Goal: Transaction & Acquisition: Purchase product/service

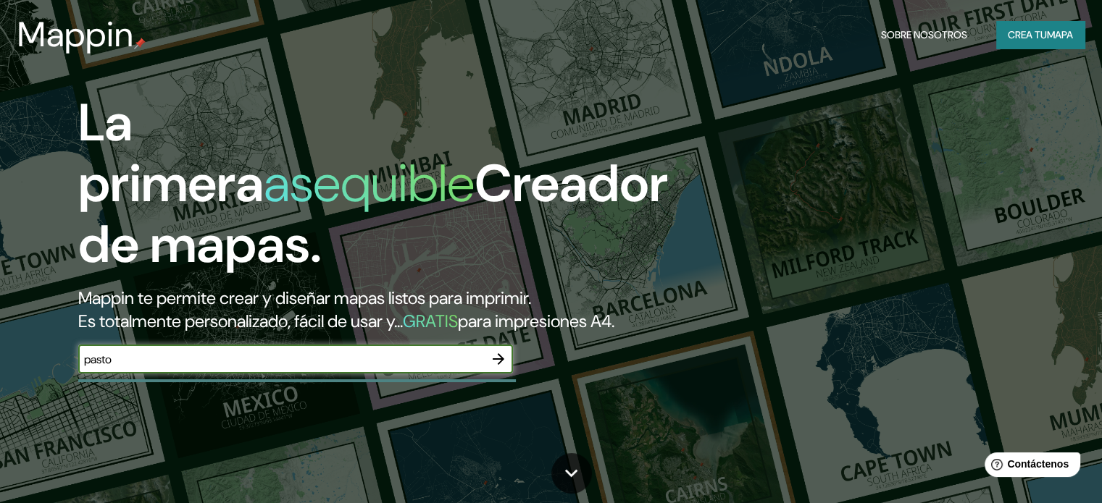
type input "pasto"
click at [488, 373] on button "button" at bounding box center [498, 359] width 29 height 29
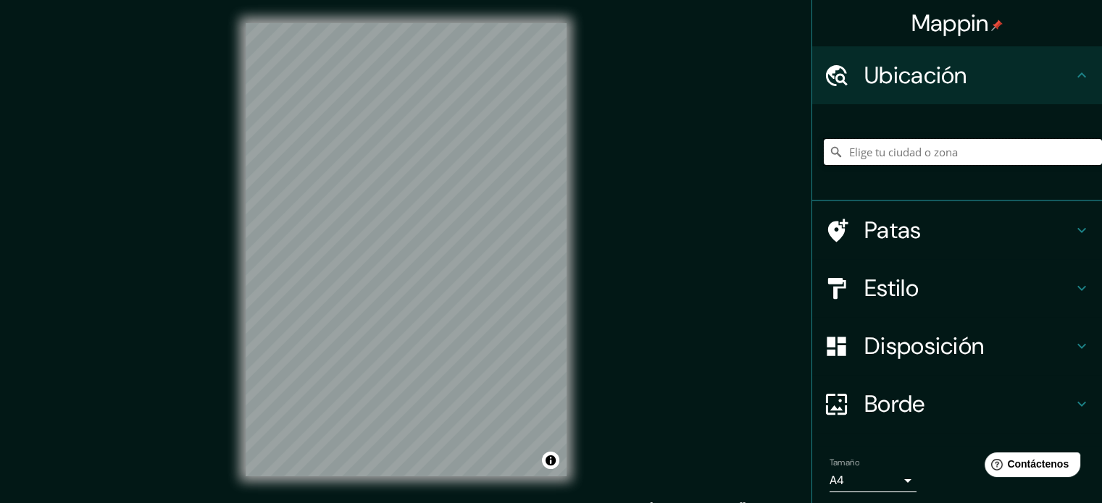
click at [838, 159] on input "Elige tu ciudad o zona" at bounding box center [963, 152] width 278 height 26
type input "Pasto, [GEOGRAPHIC_DATA], [GEOGRAPHIC_DATA]"
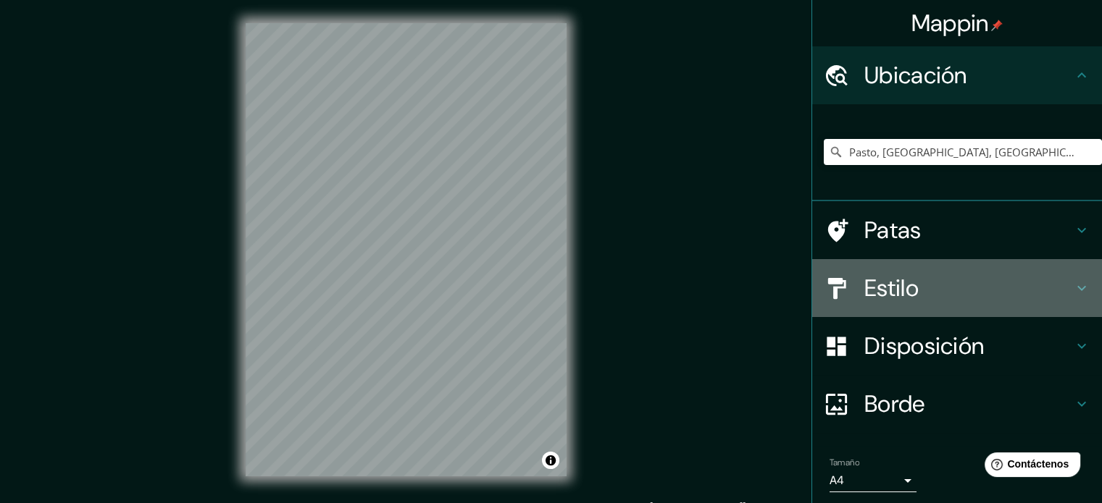
click at [838, 315] on div "Estilo" at bounding box center [957, 288] width 290 height 58
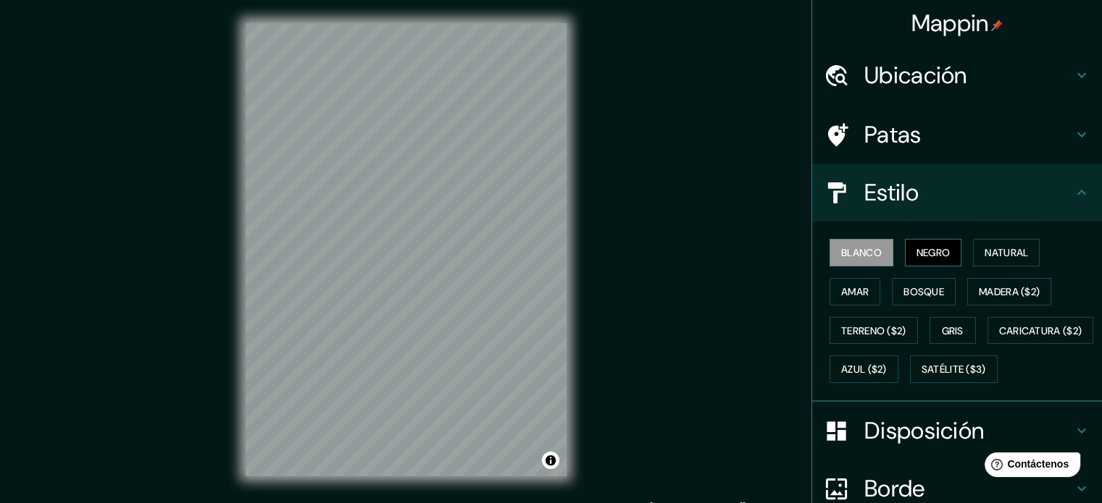
click at [838, 254] on font "Negro" at bounding box center [933, 252] width 34 height 13
click at [838, 261] on button "Natural" at bounding box center [1006, 253] width 67 height 28
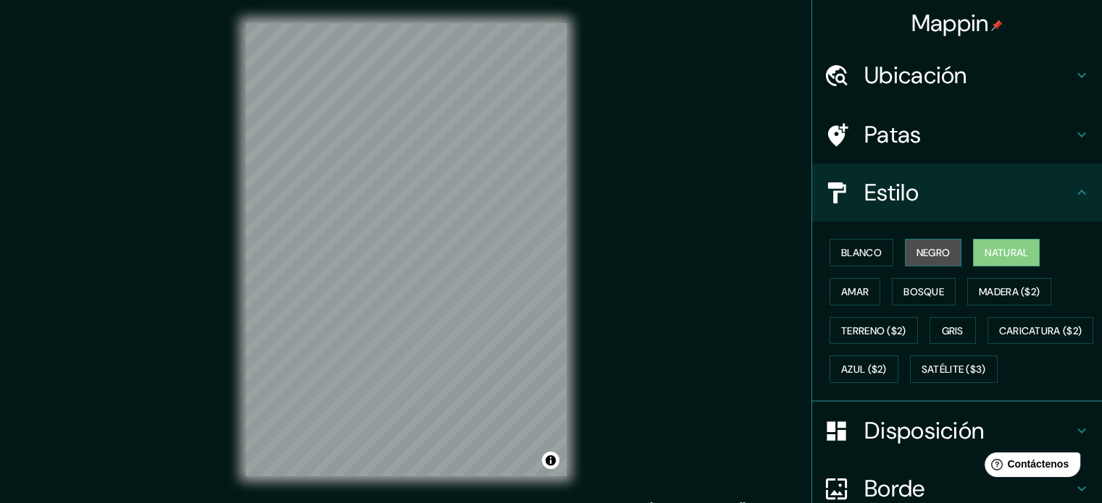
click at [838, 261] on font "Negro" at bounding box center [933, 252] width 34 height 19
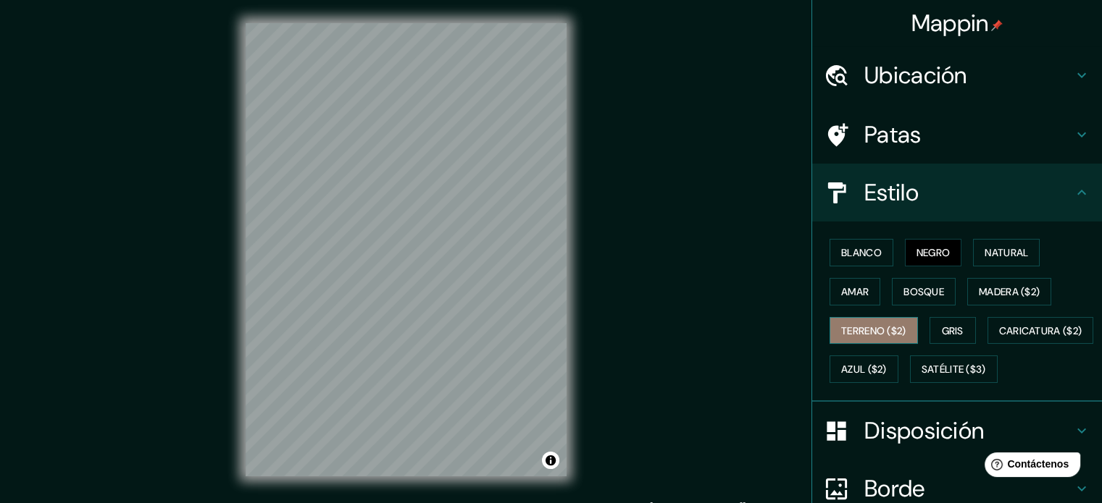
click at [838, 330] on font "Terreno ($2)" at bounding box center [873, 330] width 65 height 13
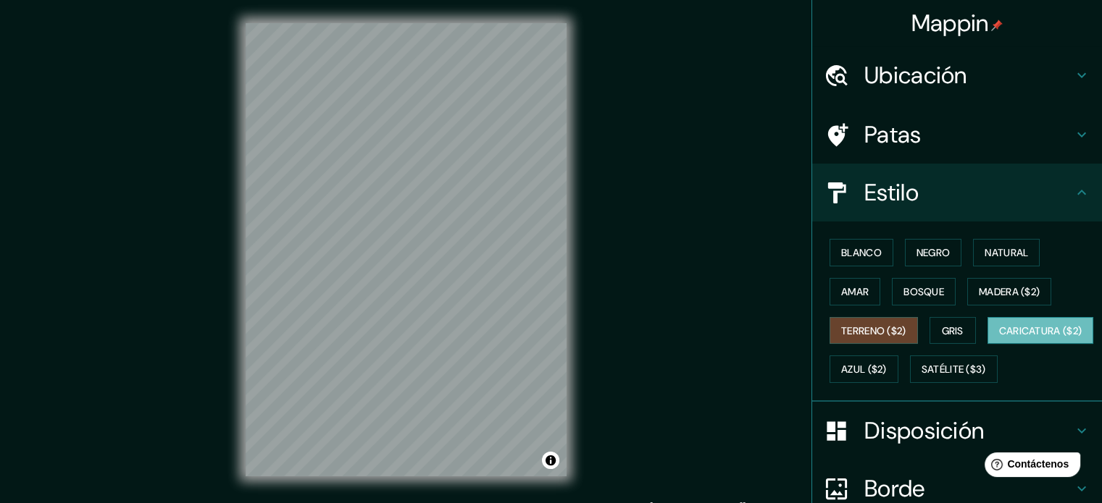
click at [838, 338] on font "Caricatura ($2)" at bounding box center [1040, 330] width 83 height 13
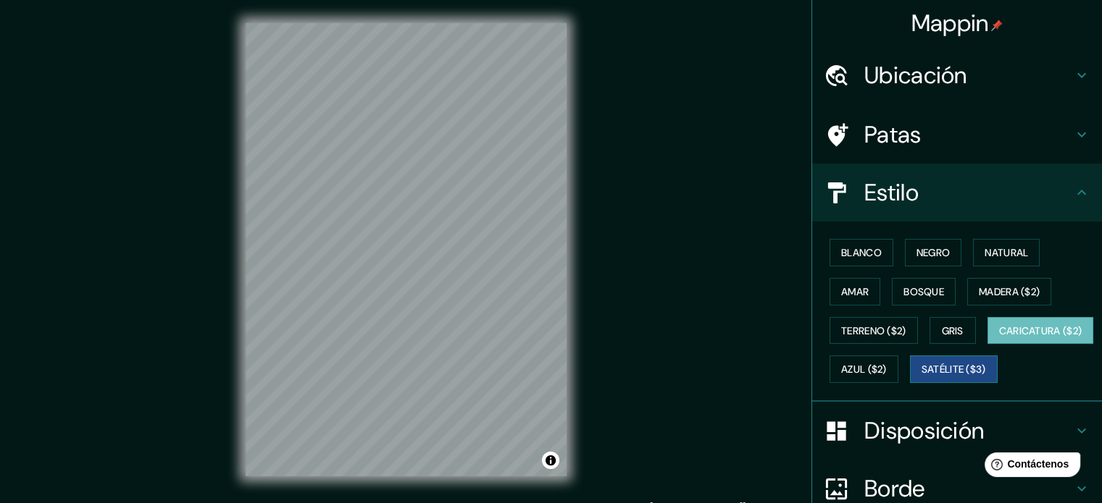
click at [838, 377] on font "Satélite ($3)" at bounding box center [953, 370] width 64 height 13
click at [838, 345] on button "Caricatura ($2)" at bounding box center [1040, 331] width 106 height 28
click at [838, 371] on div "Blanco Negro Natural Amar Bosque Madera ($2) Terreno ($2) Gris Caricatura ($2) …" at bounding box center [963, 311] width 278 height 156
click at [838, 372] on font "Azul ($2)" at bounding box center [864, 370] width 46 height 13
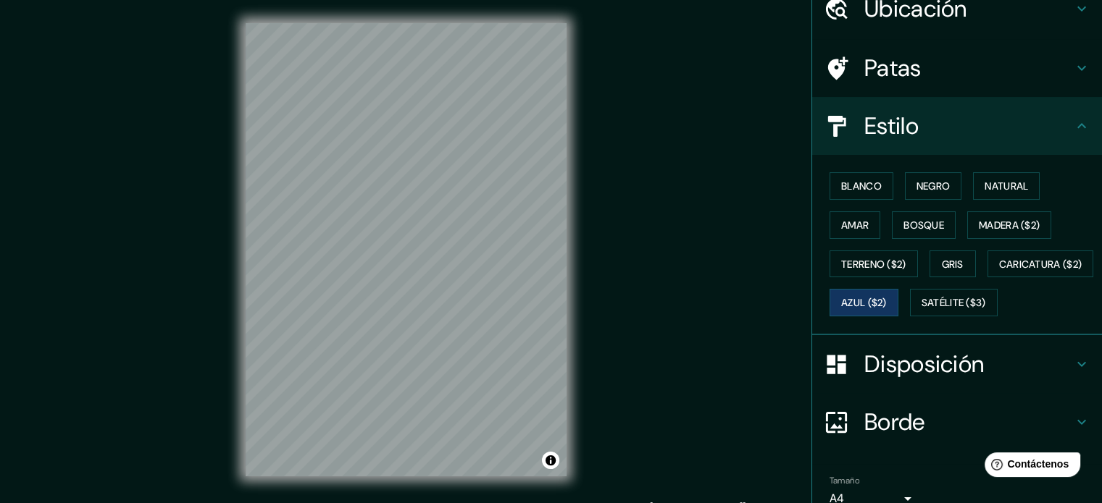
scroll to position [72, 0]
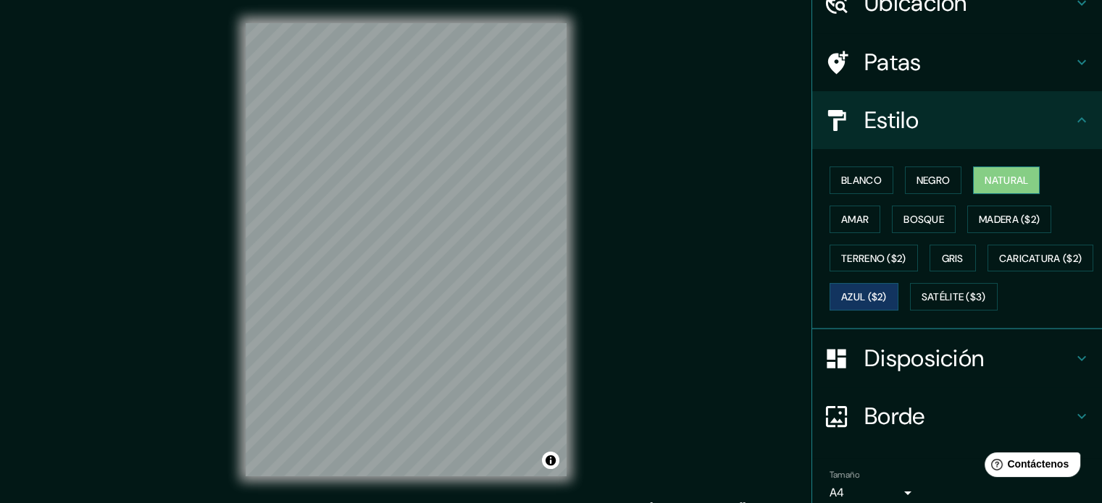
click at [838, 185] on button "Natural" at bounding box center [1006, 181] width 67 height 28
click at [838, 175] on font "Negro" at bounding box center [933, 180] width 34 height 13
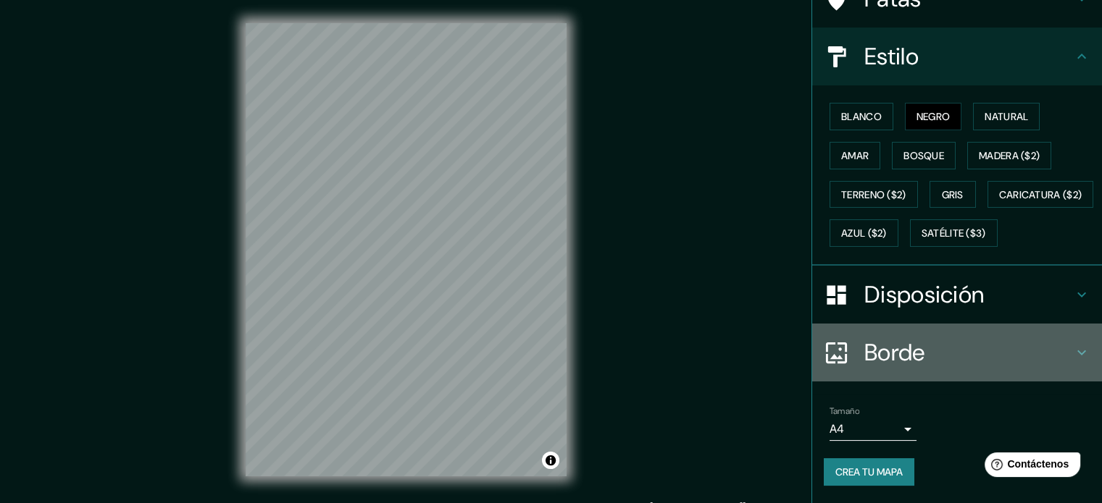
click at [838, 356] on font "Borde" at bounding box center [894, 353] width 61 height 30
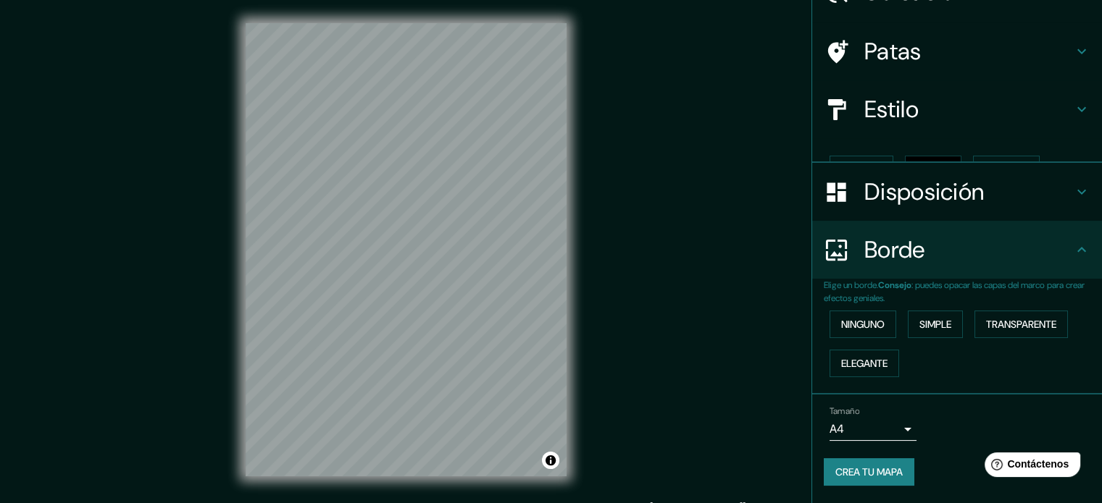
scroll to position [58, 0]
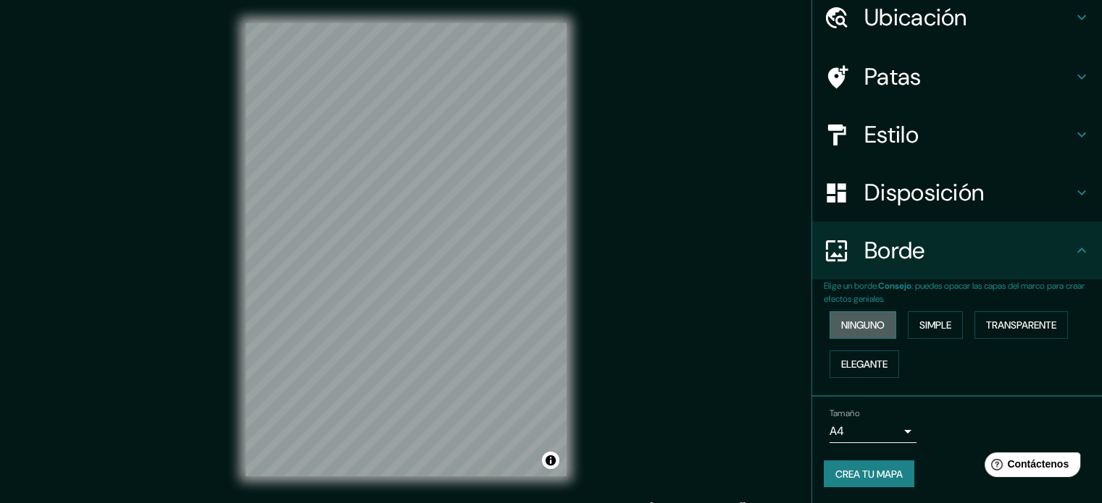
click at [838, 312] on button "Ninguno" at bounding box center [862, 325] width 67 height 28
click at [838, 322] on font "Simple" at bounding box center [935, 325] width 32 height 13
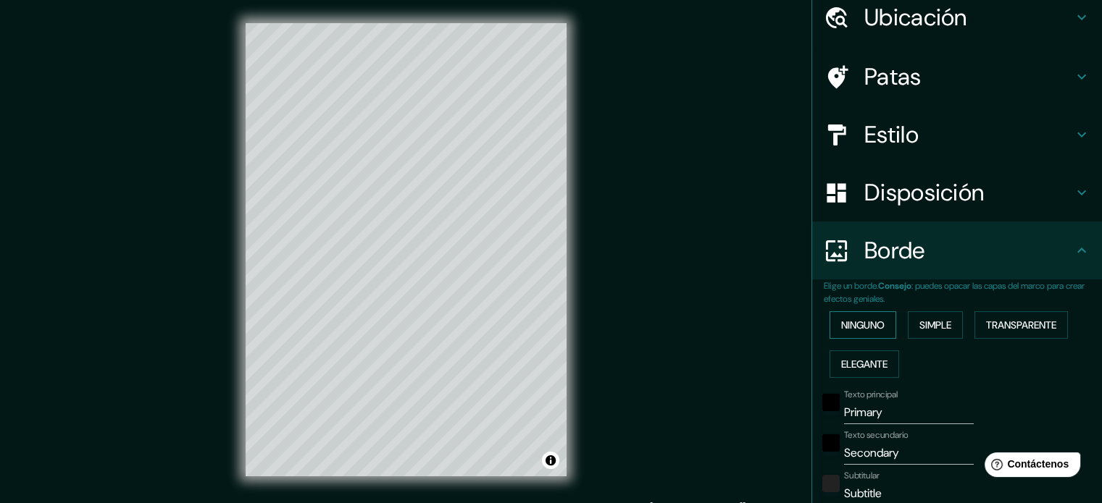
click at [838, 323] on font "Ninguno" at bounding box center [862, 325] width 43 height 13
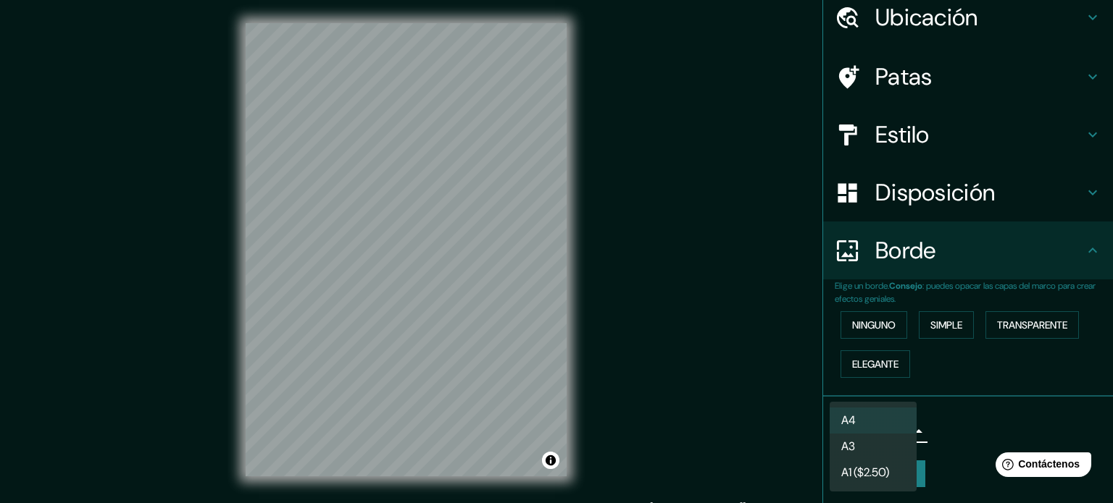
click at [838, 422] on body "Mappin Ubicación Pasto, [GEOGRAPHIC_DATA], [GEOGRAPHIC_DATA] Pasto [GEOGRAPHIC_…" at bounding box center [556, 251] width 1113 height 503
click at [838, 472] on font "A1 ($2.50)" at bounding box center [865, 474] width 48 height 15
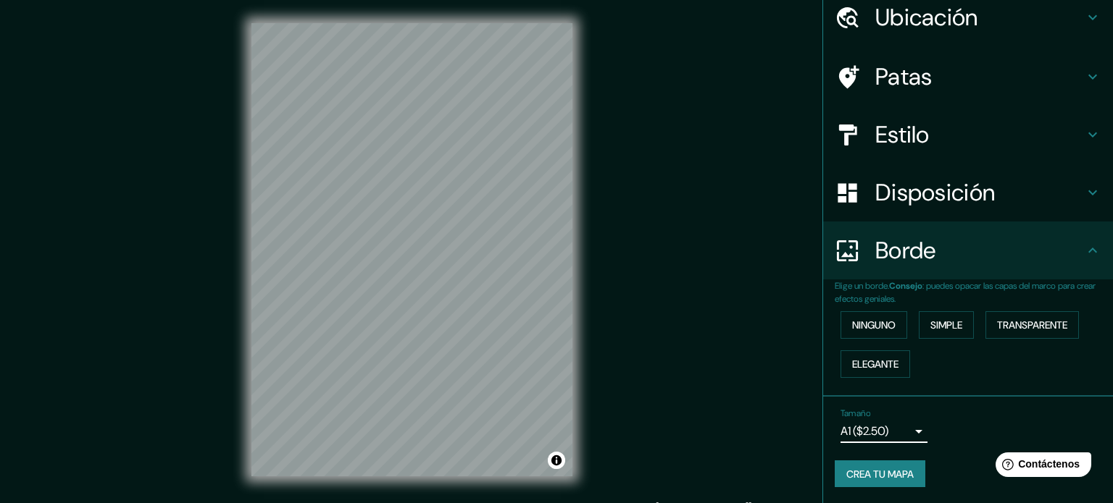
click at [838, 436] on body "Mappin Ubicación Pasto, [GEOGRAPHIC_DATA], [GEOGRAPHIC_DATA] Pasto [GEOGRAPHIC_…" at bounding box center [556, 251] width 1113 height 503
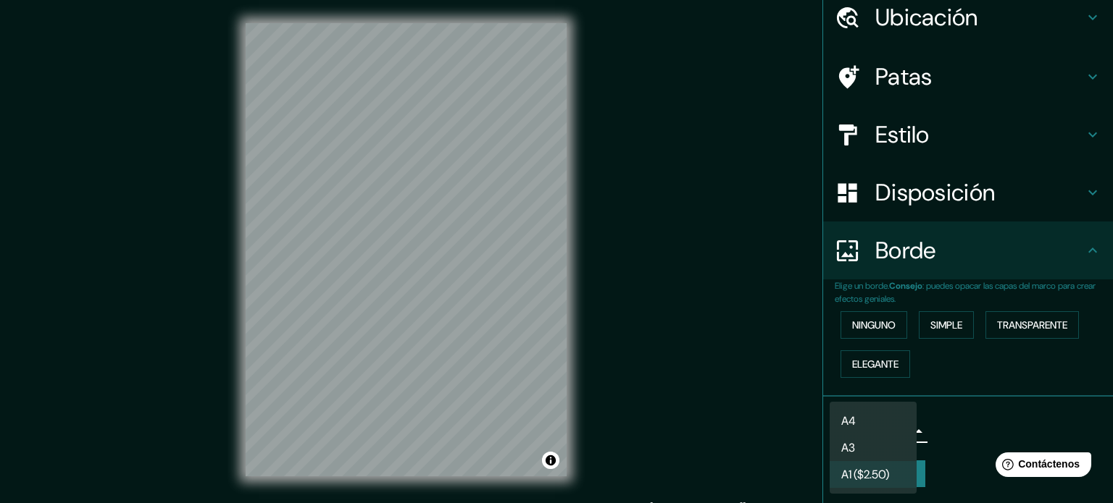
click at [838, 423] on li "A4" at bounding box center [872, 421] width 87 height 27
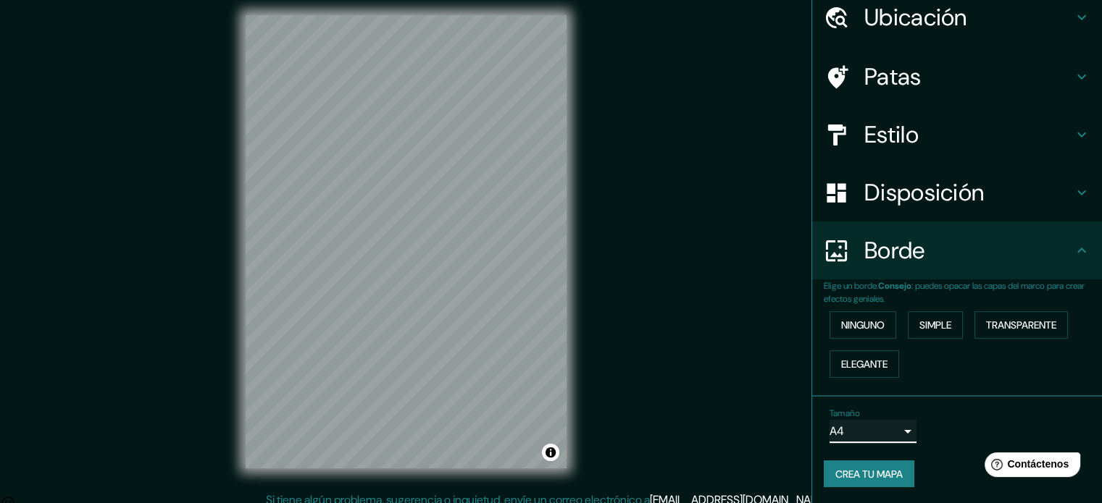
scroll to position [19, 0]
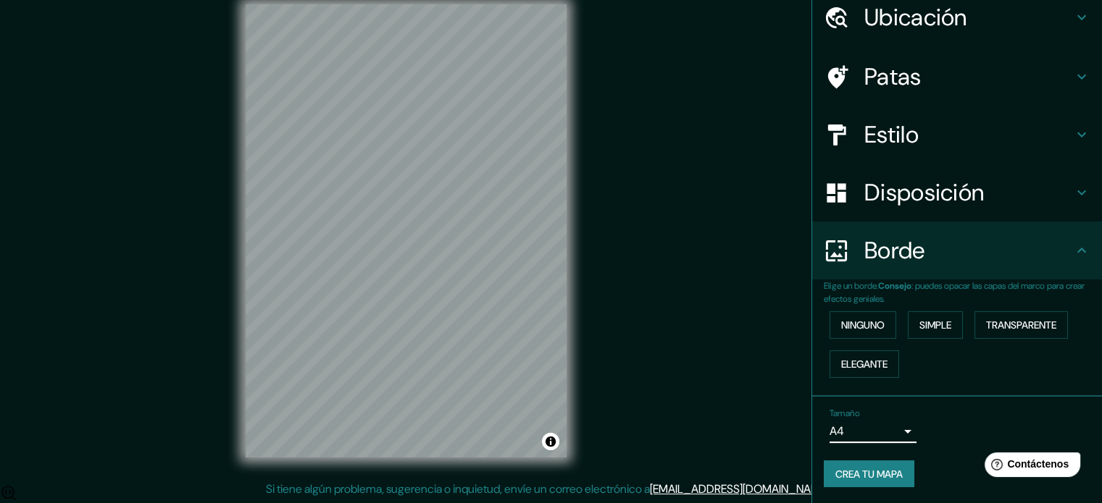
click at [838, 468] on font "Crea tu mapa" at bounding box center [868, 474] width 67 height 13
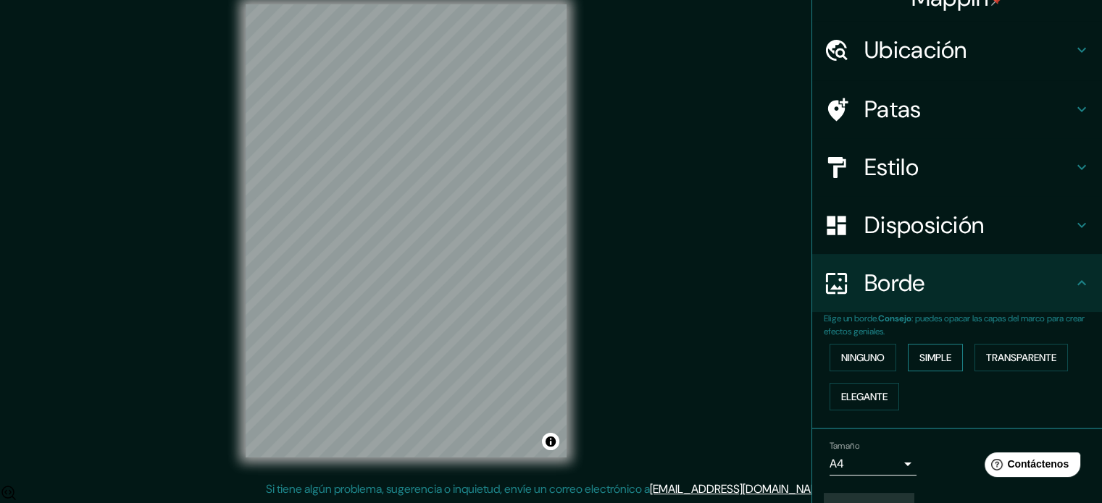
scroll to position [58, 0]
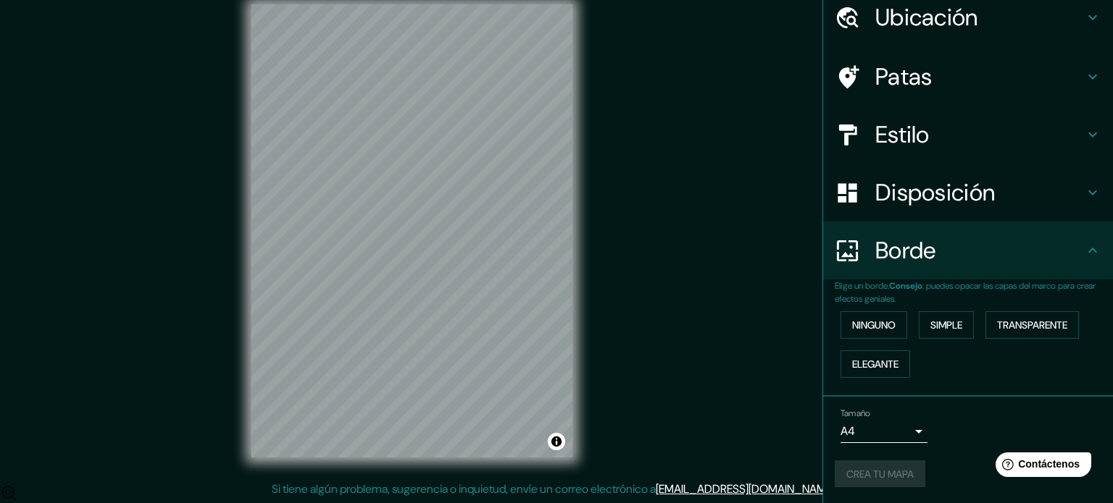
click at [838, 426] on body "Mappin Ubicación Pasto, [GEOGRAPHIC_DATA], [GEOGRAPHIC_DATA] Pasto [GEOGRAPHIC_…" at bounding box center [556, 232] width 1113 height 503
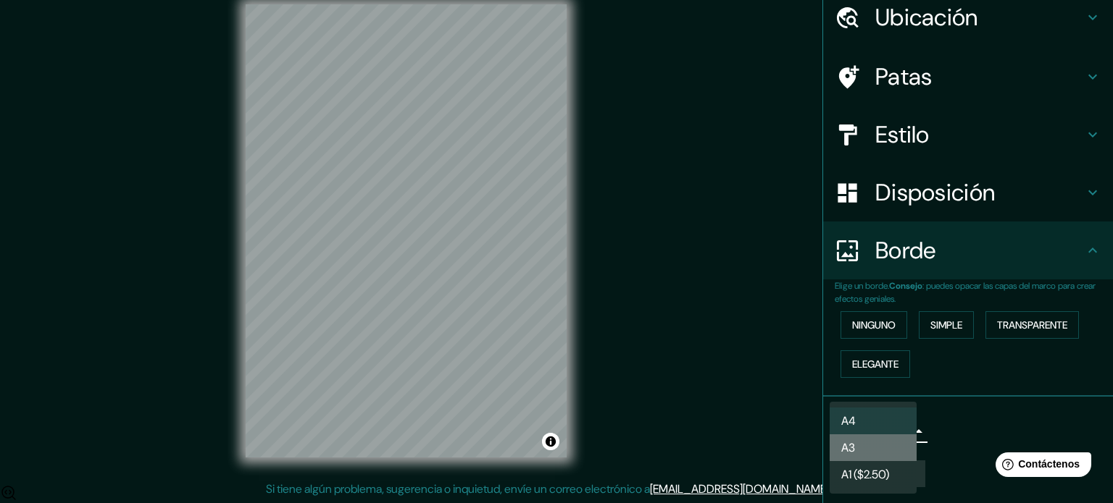
click at [838, 445] on li "A3" at bounding box center [872, 448] width 87 height 27
click at [838, 440] on body "Mappin Ubicación Pasto, [GEOGRAPHIC_DATA], [GEOGRAPHIC_DATA] Pasto [GEOGRAPHIC_…" at bounding box center [556, 232] width 1113 height 503
click at [838, 414] on li "A4" at bounding box center [872, 421] width 87 height 27
type input "single"
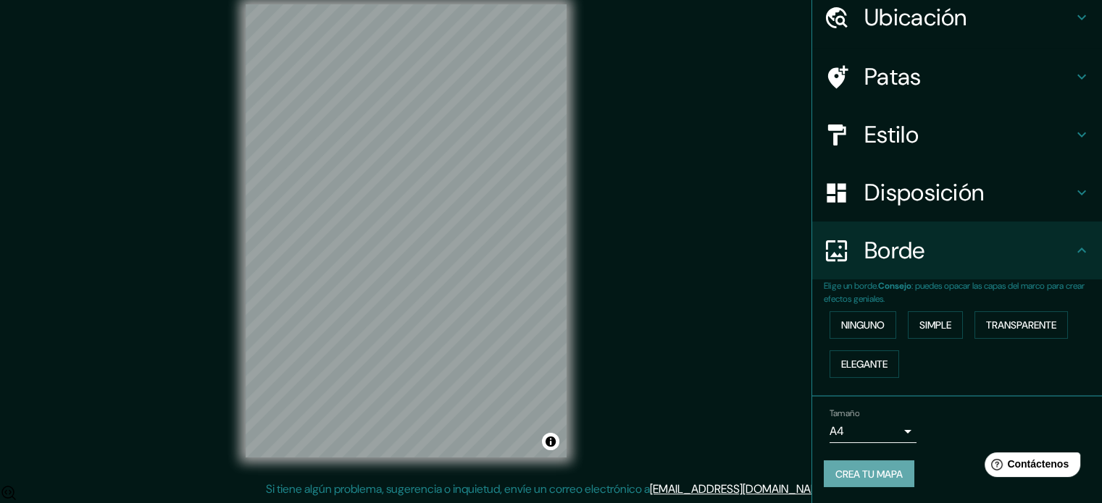
click at [838, 474] on font "Crea tu mapa" at bounding box center [868, 474] width 67 height 13
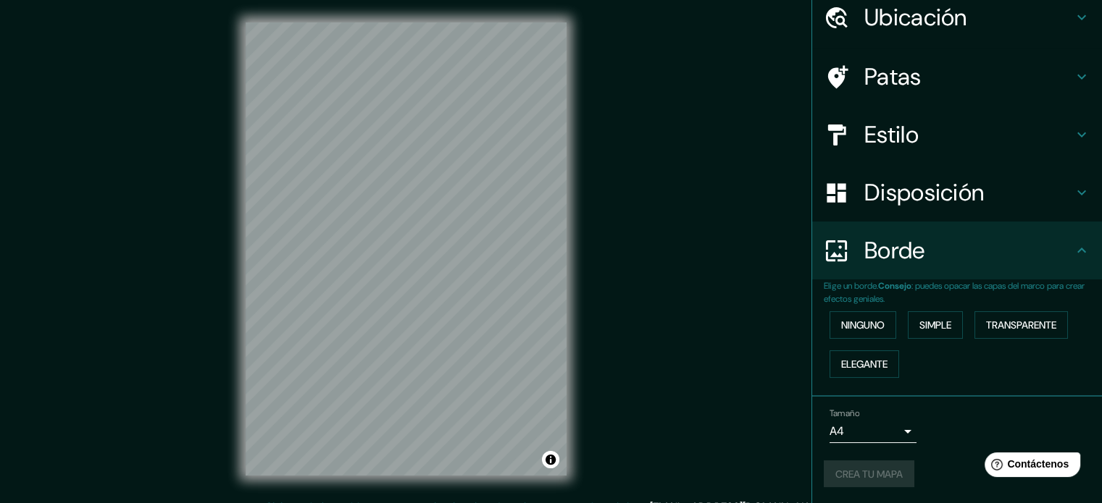
scroll to position [0, 0]
click at [550, 160] on div at bounding box center [549, 166] width 12 height 12
click at [838, 256] on h4 "Borde" at bounding box center [968, 250] width 209 height 29
click at [838, 254] on icon at bounding box center [1081, 250] width 17 height 17
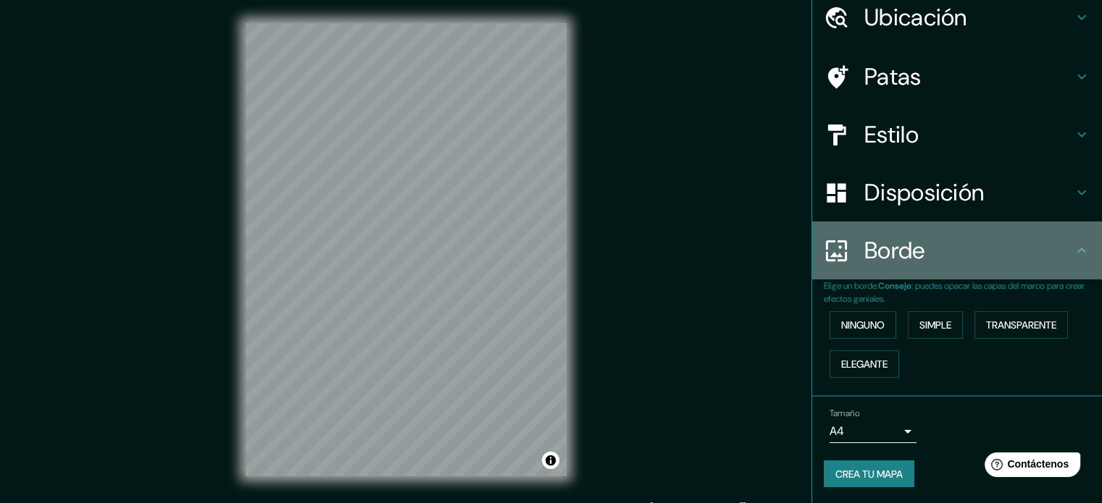
click at [838, 253] on icon at bounding box center [1081, 250] width 17 height 17
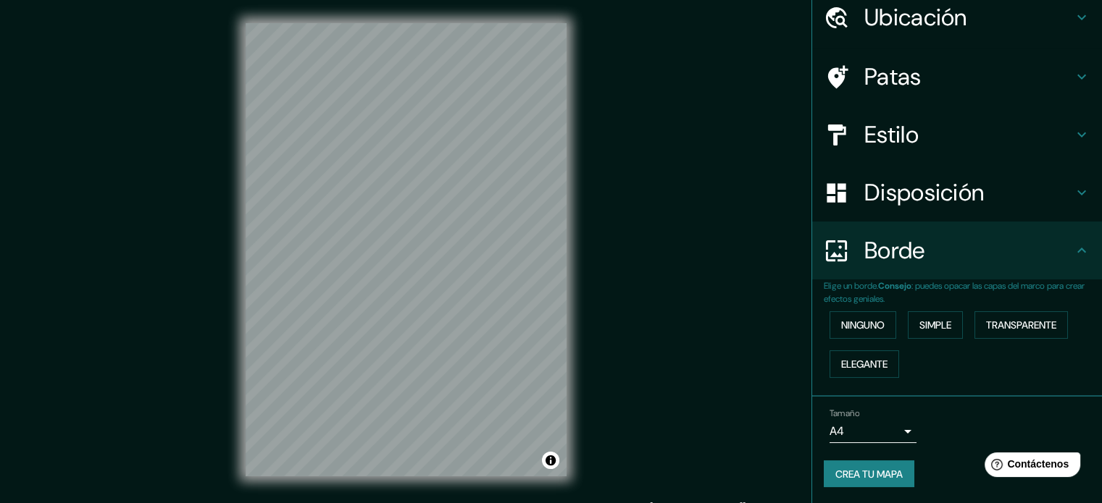
click at [838, 249] on icon at bounding box center [1081, 250] width 9 height 5
click at [838, 198] on icon at bounding box center [1081, 192] width 17 height 17
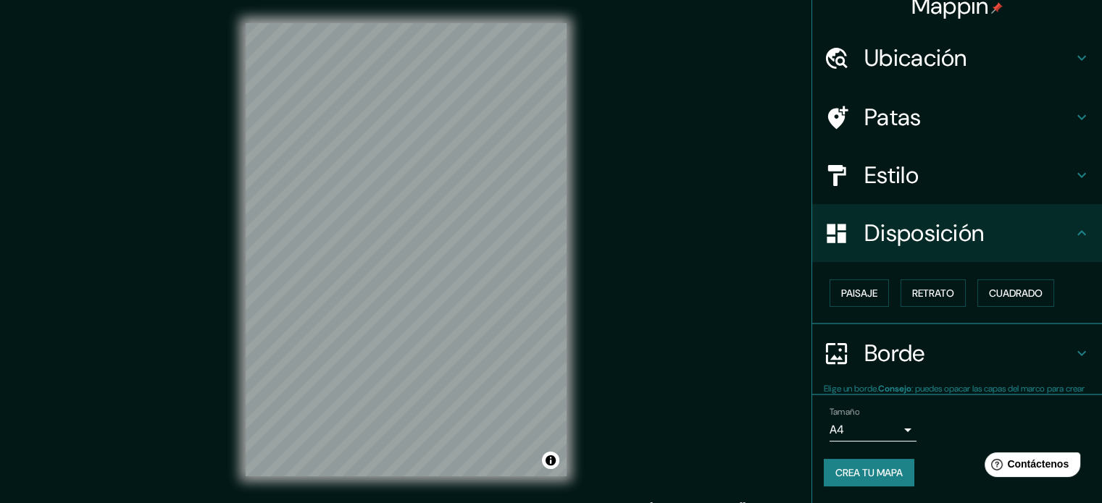
scroll to position [17, 0]
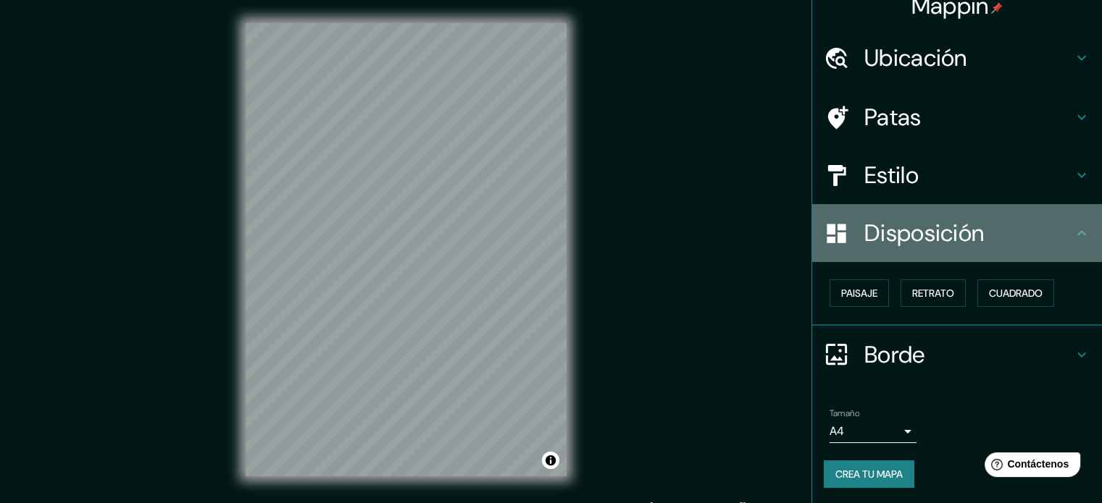
click at [838, 229] on icon at bounding box center [1081, 233] width 17 height 17
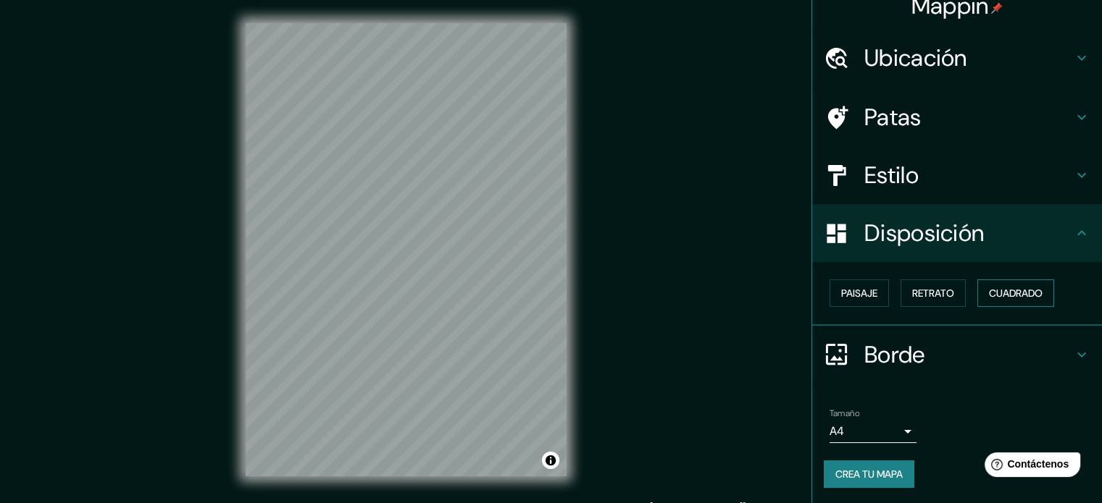
click at [838, 294] on button "Cuadrado" at bounding box center [1015, 294] width 77 height 28
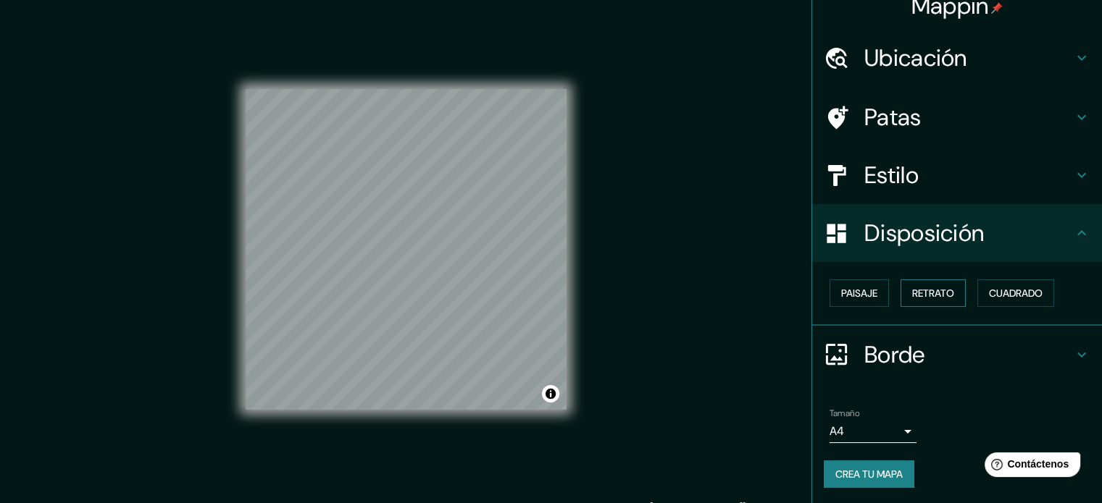
click at [838, 299] on font "Retrato" at bounding box center [933, 293] width 42 height 19
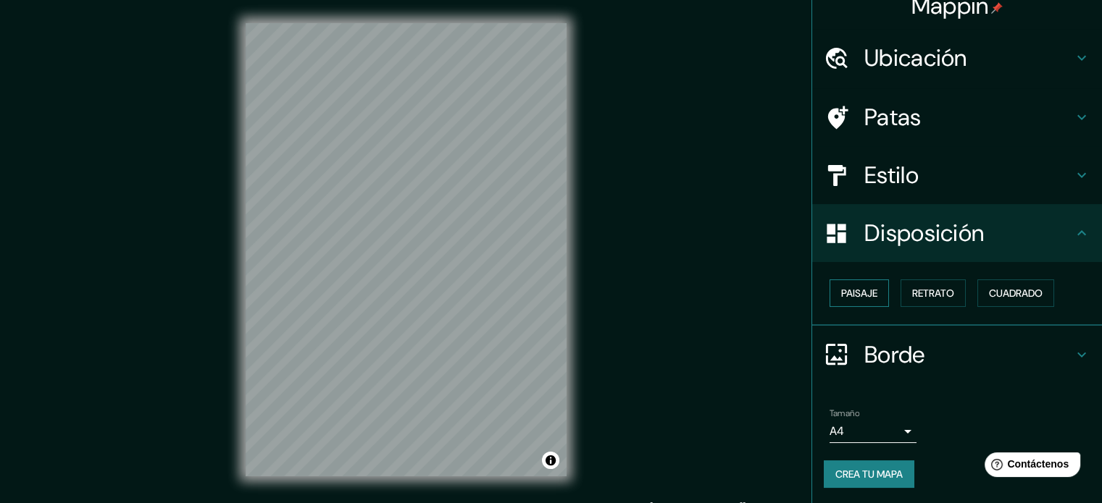
click at [838, 298] on font "Paisaje" at bounding box center [859, 293] width 36 height 13
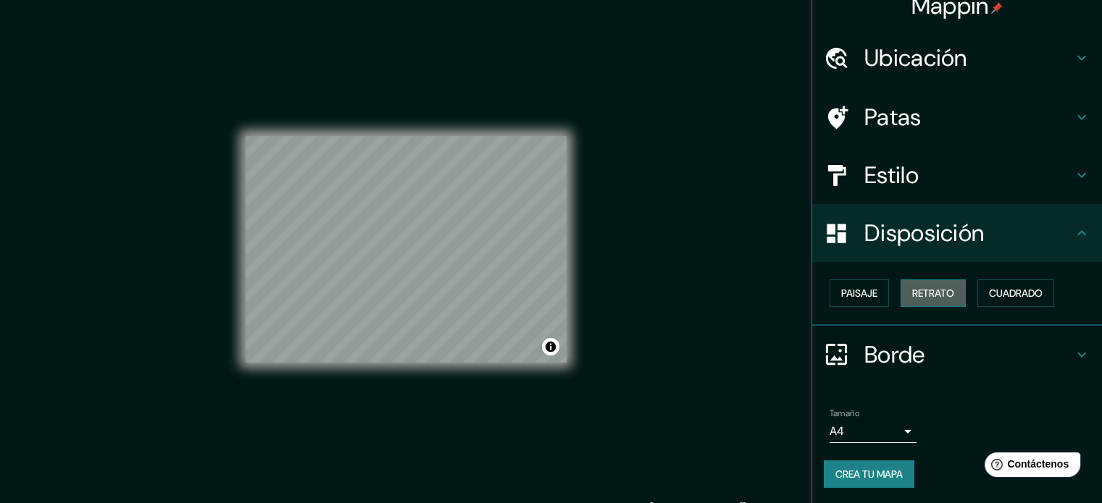
click at [838, 304] on button "Retrato" at bounding box center [932, 294] width 65 height 28
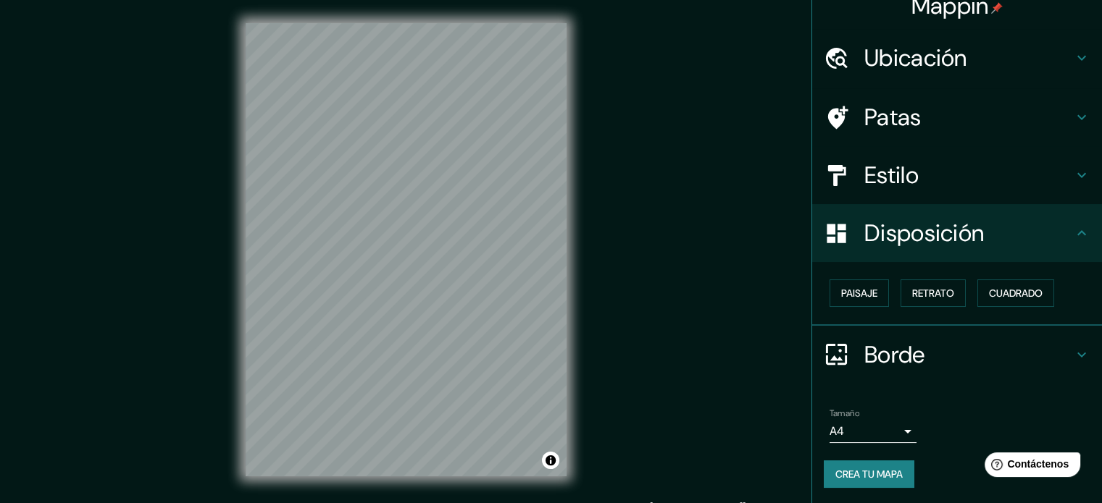
click at [838, 478] on font "Crea tu mapa" at bounding box center [868, 474] width 67 height 13
